Goal: Information Seeking & Learning: Learn about a topic

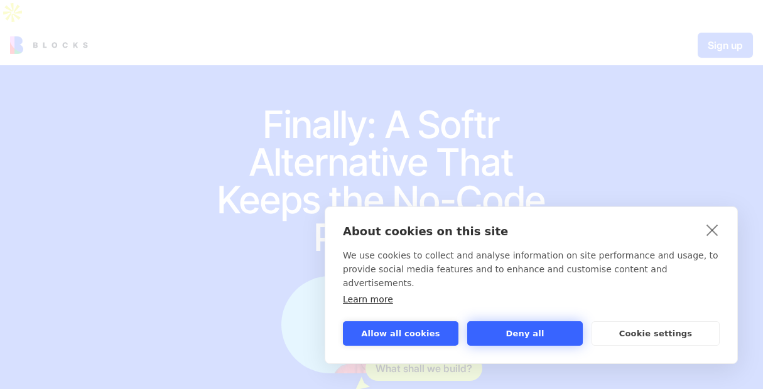
click at [529, 340] on button "Deny all" at bounding box center [525, 334] width 116 height 24
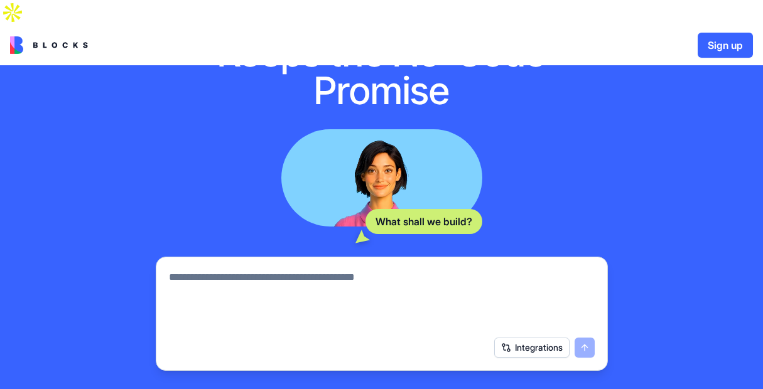
scroll to position [130, 0]
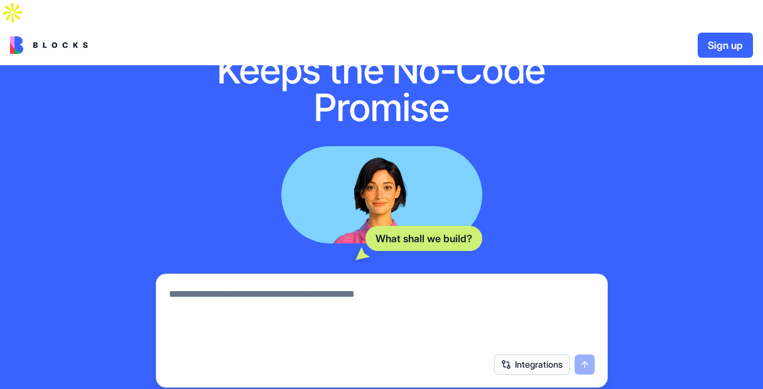
click at [45, 36] on img at bounding box center [49, 45] width 78 height 18
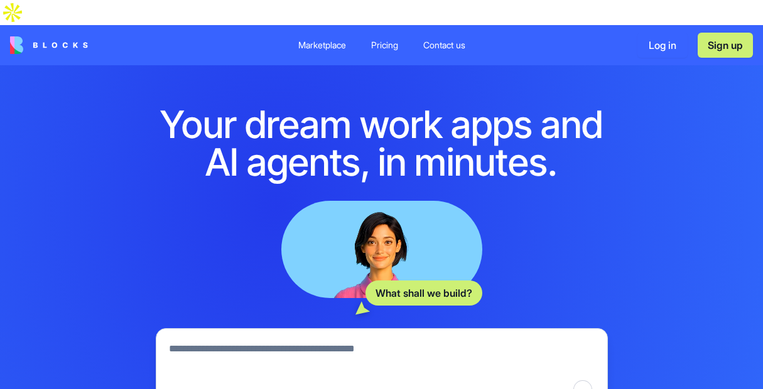
click at [312, 39] on div "Marketplace" at bounding box center [322, 45] width 48 height 13
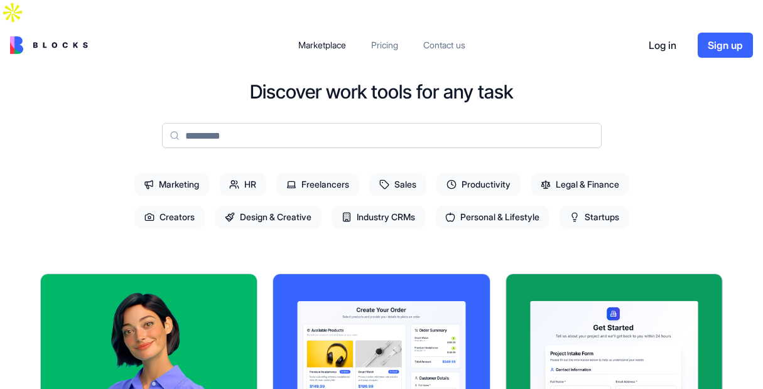
scroll to position [47, 0]
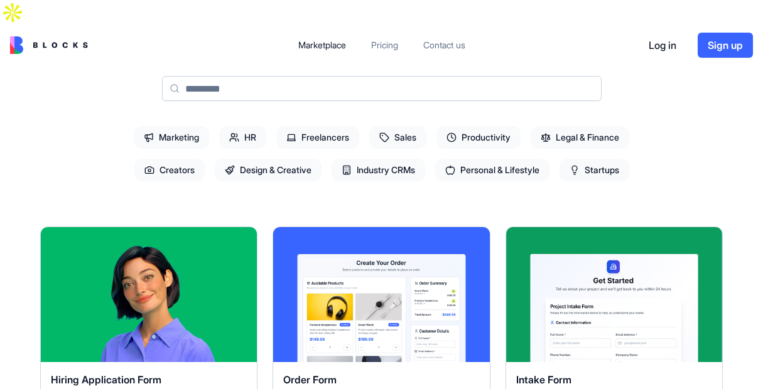
click at [239, 126] on span "HR" at bounding box center [242, 137] width 47 height 23
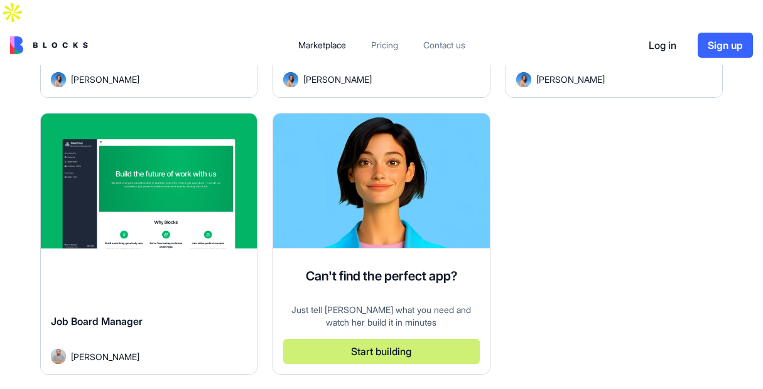
scroll to position [1055, 0]
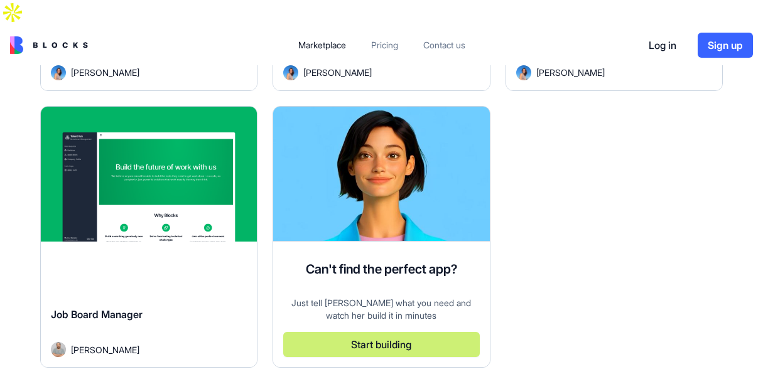
click at [215, 307] on div "Job Board Manager" at bounding box center [149, 324] width 196 height 35
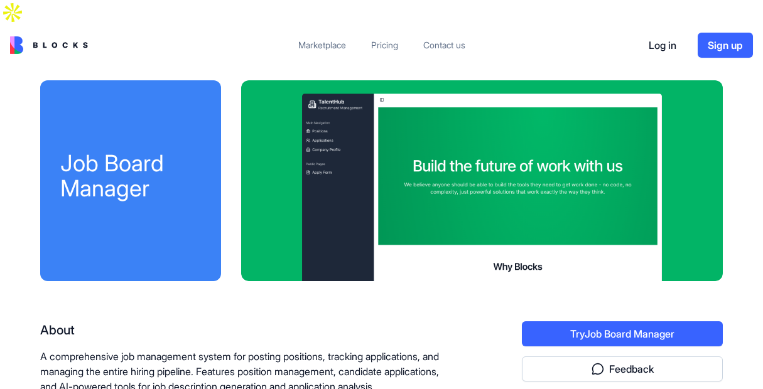
click at [388, 39] on div "Pricing" at bounding box center [384, 45] width 27 height 13
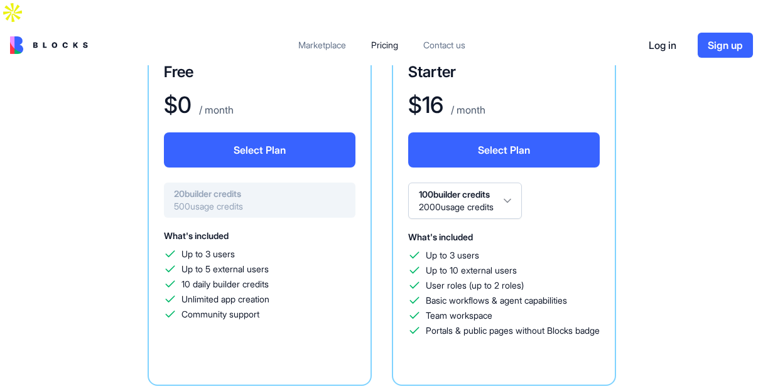
scroll to position [126, 0]
